Goal: Task Accomplishment & Management: Manage account settings

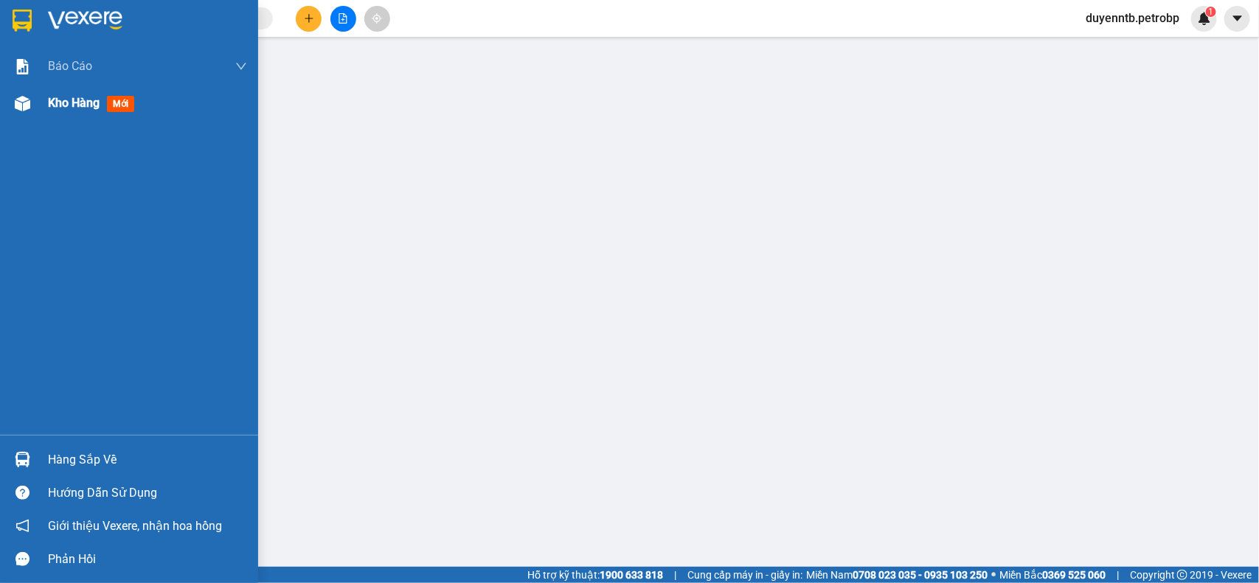
click at [57, 103] on span "Kho hàng" at bounding box center [74, 103] width 52 height 14
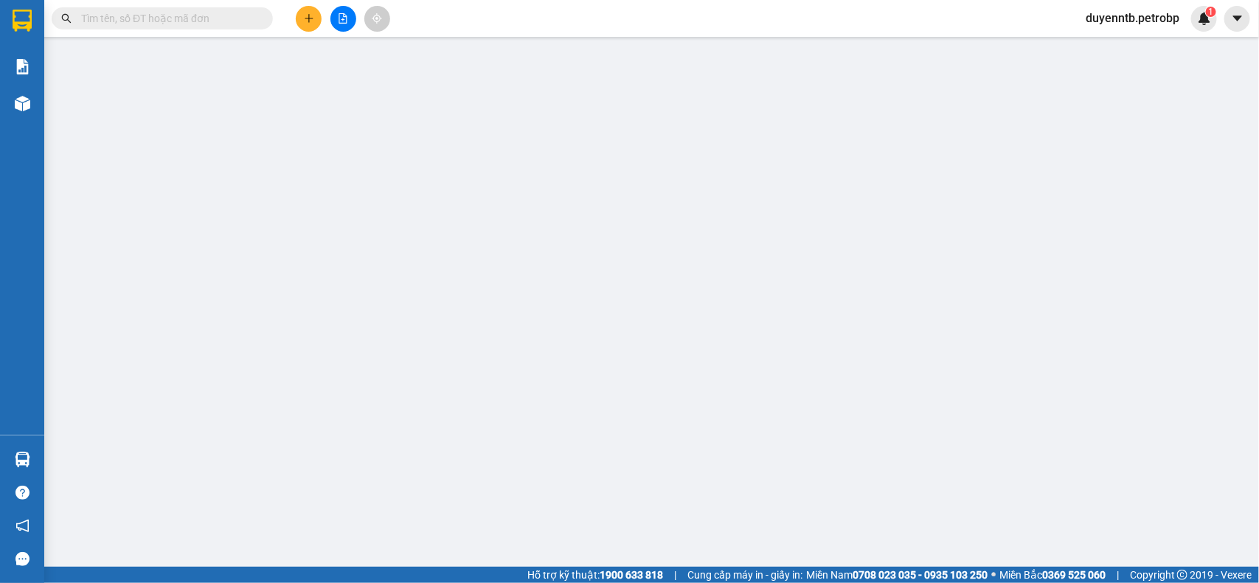
drag, startPoint x: 1151, startPoint y: 9, endPoint x: 1151, endPoint y: 18, distance: 9.6
click at [1151, 17] on span "duyenntb.petrobp" at bounding box center [1132, 18] width 117 height 18
click at [1145, 41] on span "Đăng xuất" at bounding box center [1138, 46] width 88 height 16
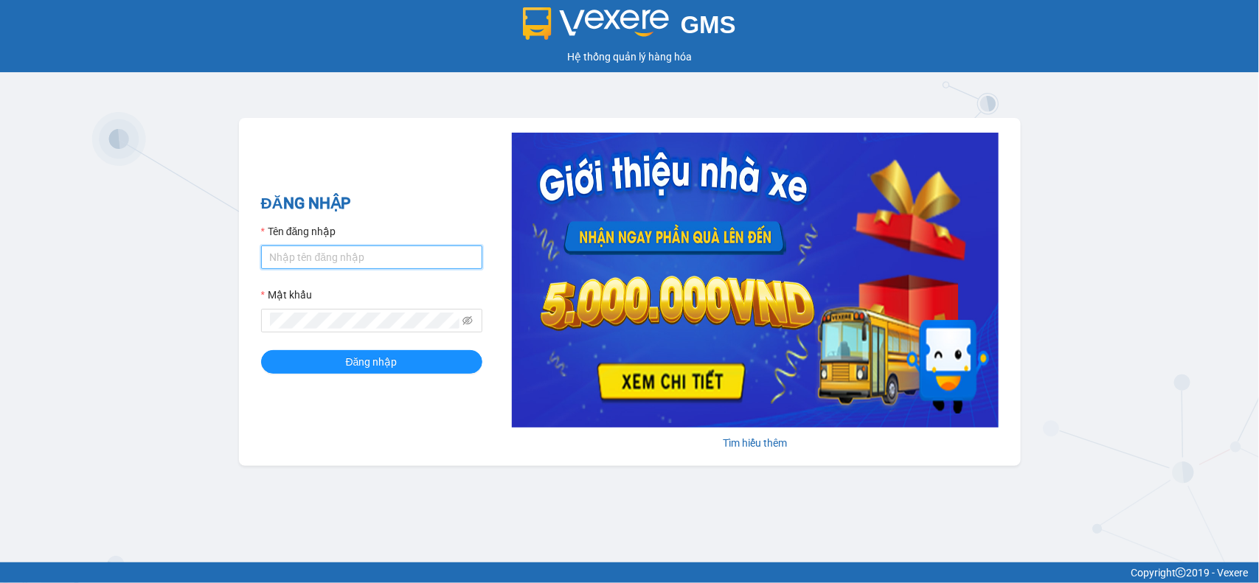
type input "duyenntb.petrobp"
click at [385, 255] on input "duyenntb.petrobp" at bounding box center [371, 258] width 221 height 24
click at [364, 264] on input "duyenntb.petrobp" at bounding box center [371, 258] width 221 height 24
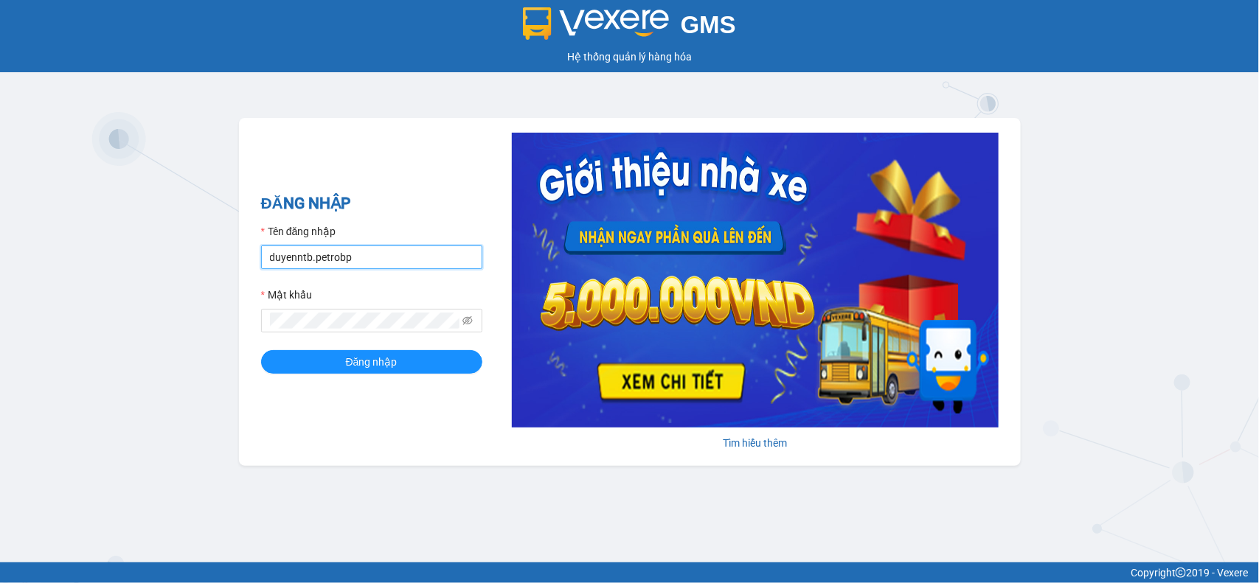
click at [364, 264] on input "duyenntb.petrobp" at bounding box center [371, 258] width 221 height 24
type input "hc4.petrobp"
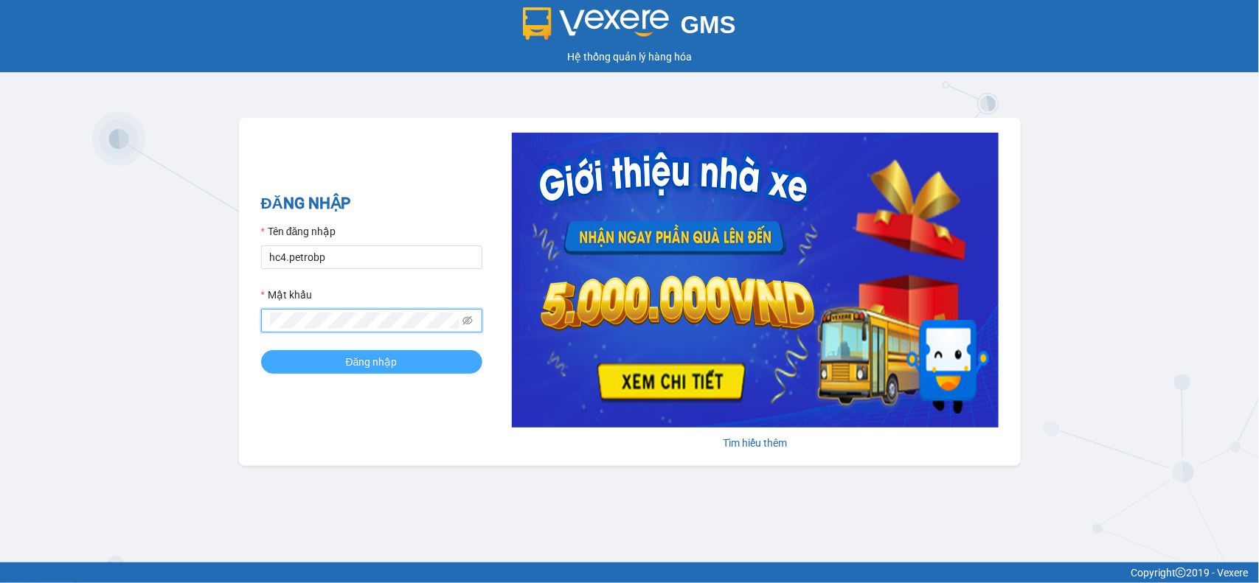
click at [322, 358] on button "Đăng nhập" at bounding box center [371, 362] width 221 height 24
click at [463, 324] on icon "eye-invisible" at bounding box center [467, 321] width 10 height 10
click at [261, 350] on button "Đăng nhập" at bounding box center [371, 362] width 221 height 24
